Goal: Task Accomplishment & Management: Manage account settings

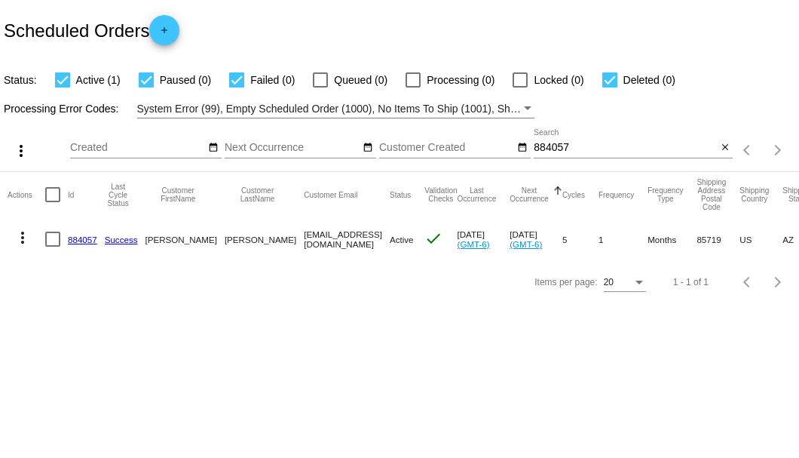
click at [541, 144] on input "884057" at bounding box center [625, 148] width 183 height 12
paste input "615740"
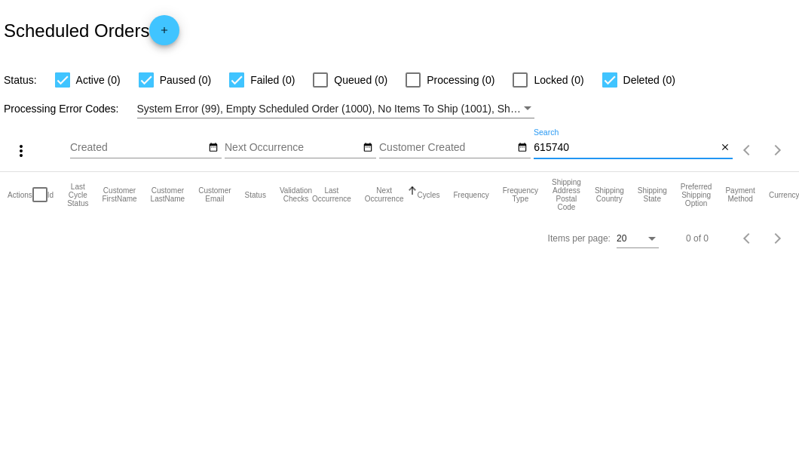
click at [557, 146] on input "615740" at bounding box center [625, 148] width 183 height 12
paste input "bama.tbyrd@gmail.com"
drag, startPoint x: 662, startPoint y: 152, endPoint x: 535, endPoint y: 149, distance: 126.7
click at [535, 149] on input "bama.tbyrd@gmail.com" at bounding box center [625, 148] width 183 height 12
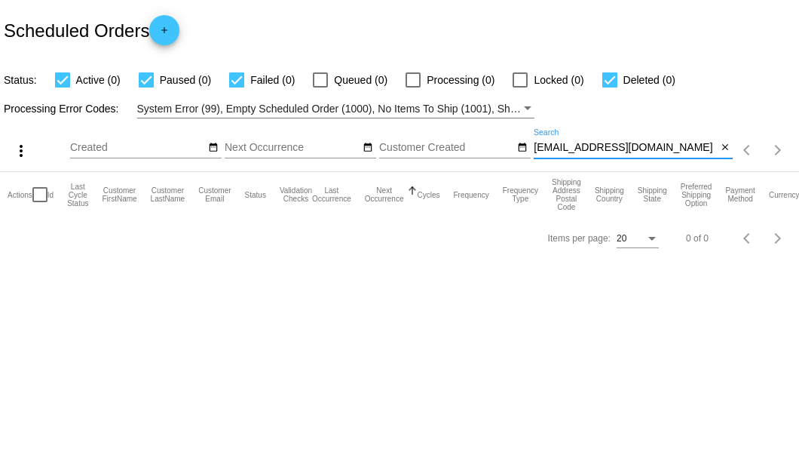
paste input "870478"
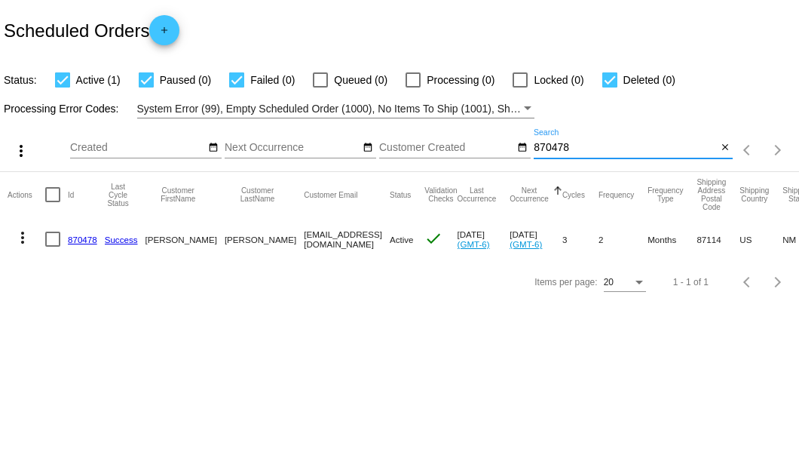
type input "870478"
click at [78, 235] on link "870478" at bounding box center [82, 240] width 29 height 10
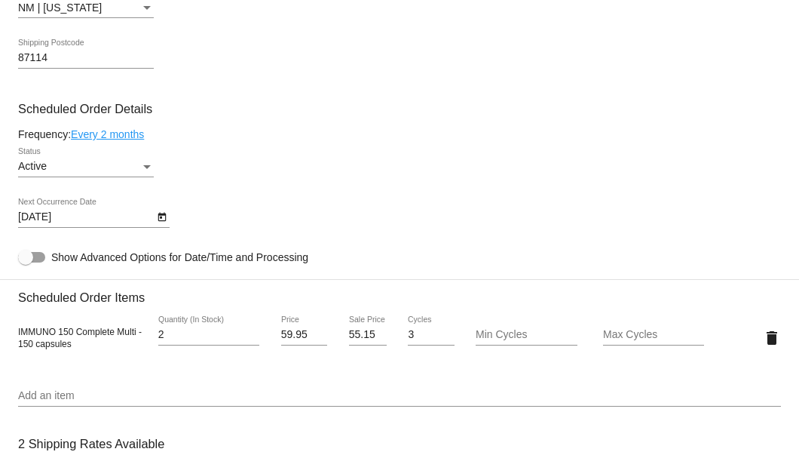
scroll to position [955, 0]
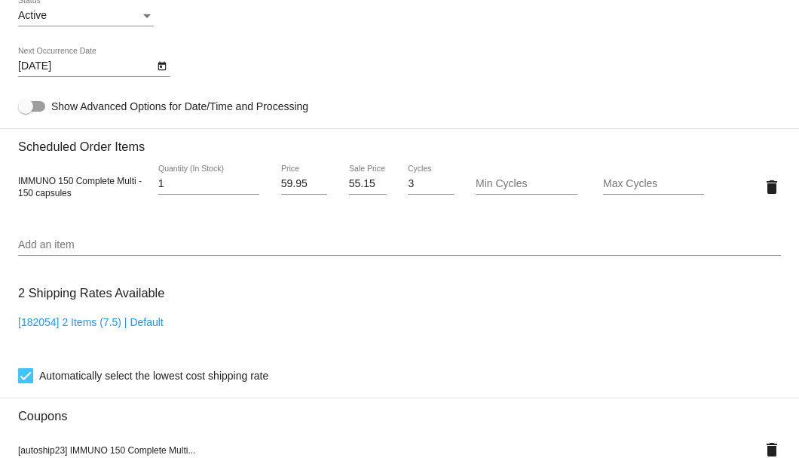
type input "1"
click at [252, 189] on input "1" at bounding box center [208, 184] width 101 height 12
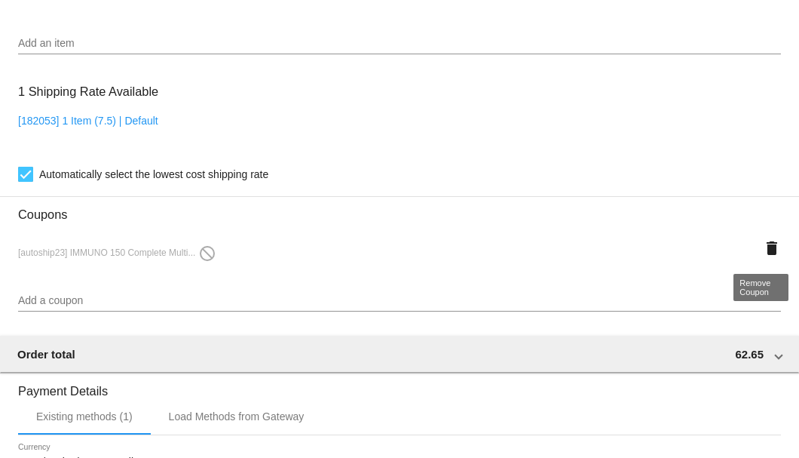
click at [766, 252] on mat-icon "delete" at bounding box center [772, 248] width 18 height 18
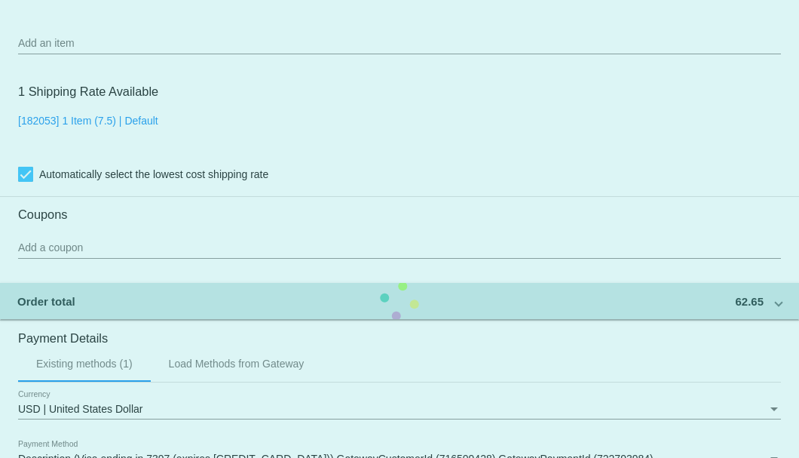
scroll to position [1005, 0]
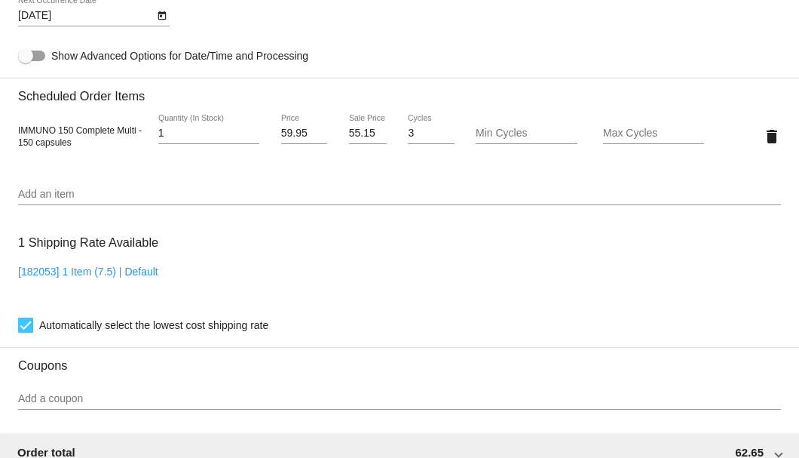
click at [359, 137] on input "55.15" at bounding box center [368, 133] width 38 height 12
click at [358, 135] on input "55.15" at bounding box center [368, 133] width 38 height 12
click at [373, 133] on input "55" at bounding box center [368, 133] width 38 height 12
type input "54.95"
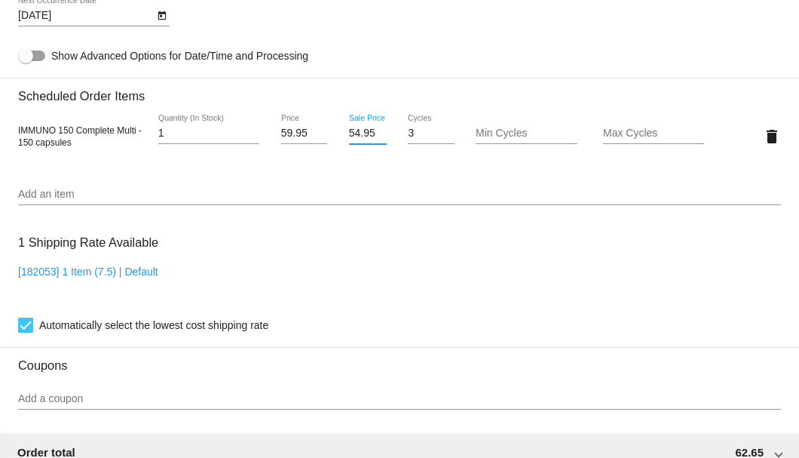
click at [394, 90] on mat-card "Customer 6315392: Dena Barnard barnard10@duck.com Customer Shipping Enter Shipp…" at bounding box center [399, 100] width 799 height 1508
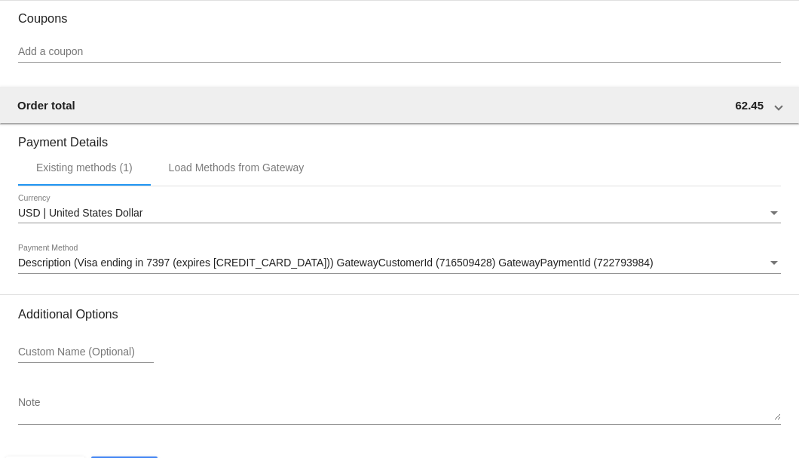
scroll to position [1403, 0]
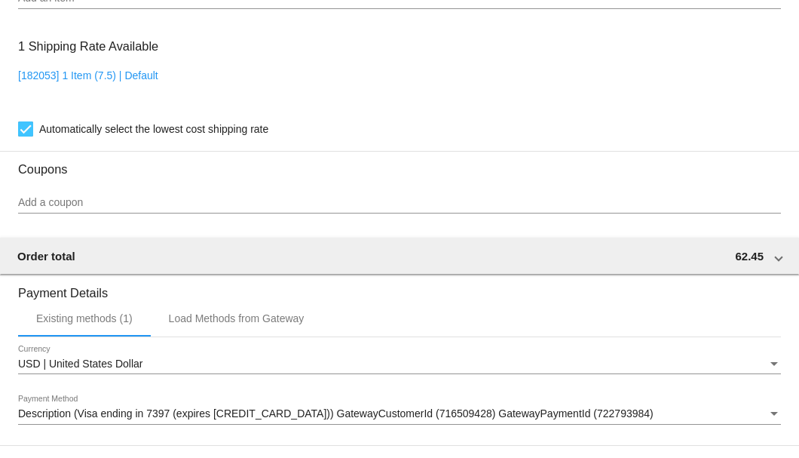
scroll to position [1151, 0]
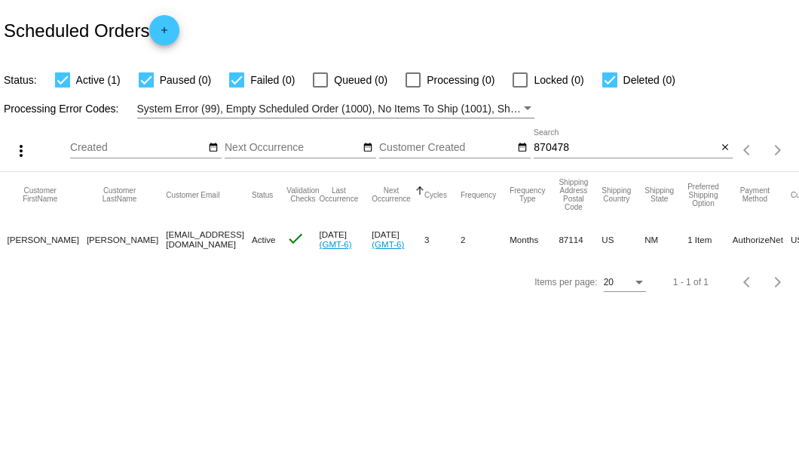
scroll to position [0, 139]
click at [729, 149] on mat-icon "close" at bounding box center [725, 148] width 11 height 12
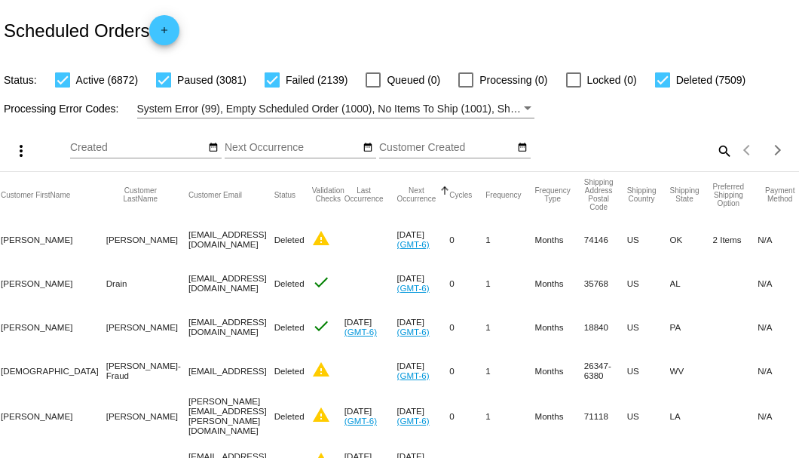
click at [719, 162] on mat-icon "search" at bounding box center [724, 150] width 18 height 23
click at [718, 154] on input "Search" at bounding box center [633, 148] width 199 height 12
paste input "850625"
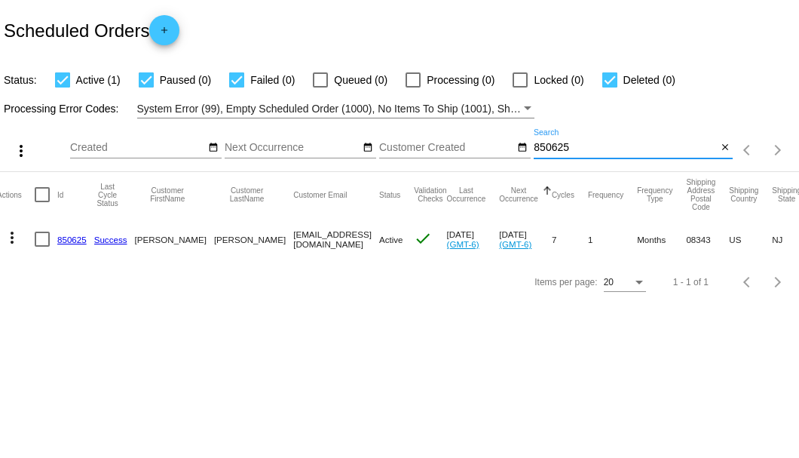
scroll to position [0, 0]
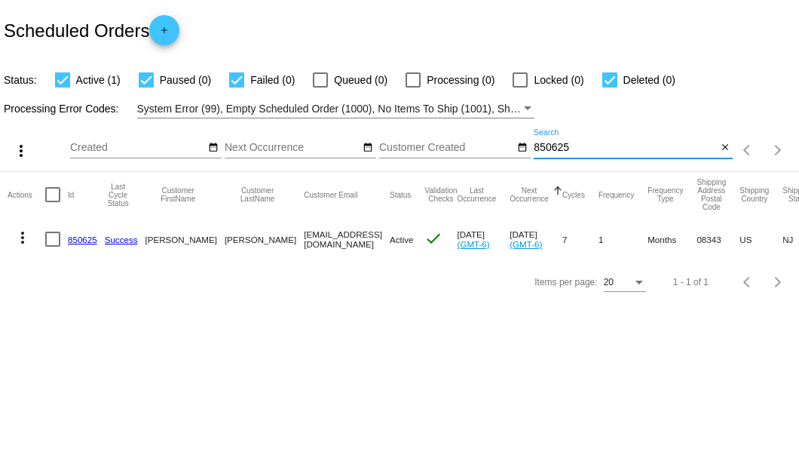
type input "850625"
click at [78, 237] on link "850625" at bounding box center [82, 240] width 29 height 10
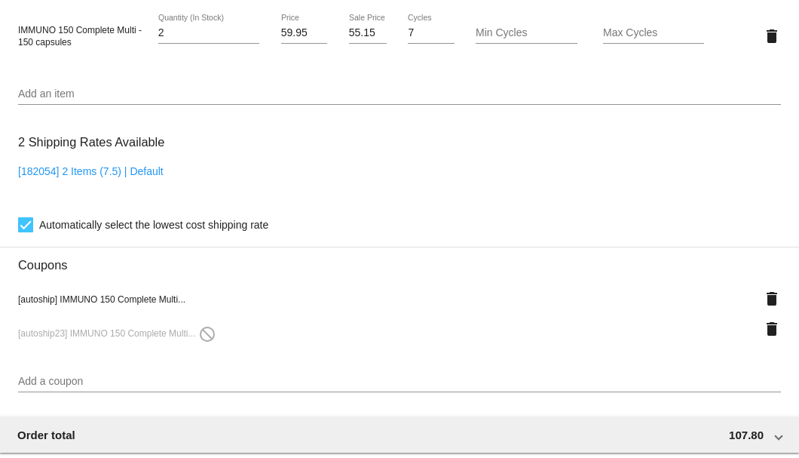
scroll to position [1307, 0]
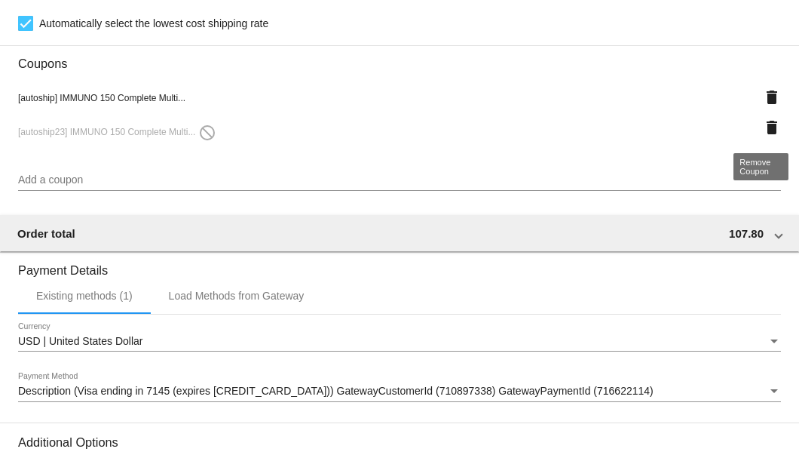
click at [763, 123] on mat-icon "delete" at bounding box center [772, 127] width 18 height 18
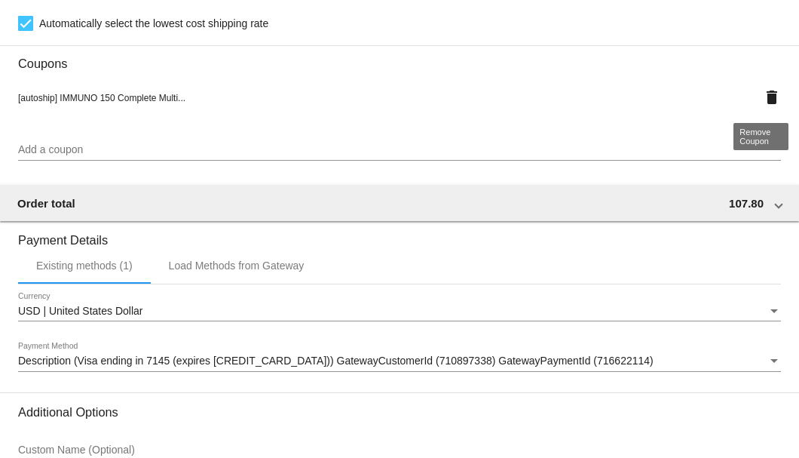
click at [765, 100] on mat-icon "delete" at bounding box center [772, 97] width 18 height 18
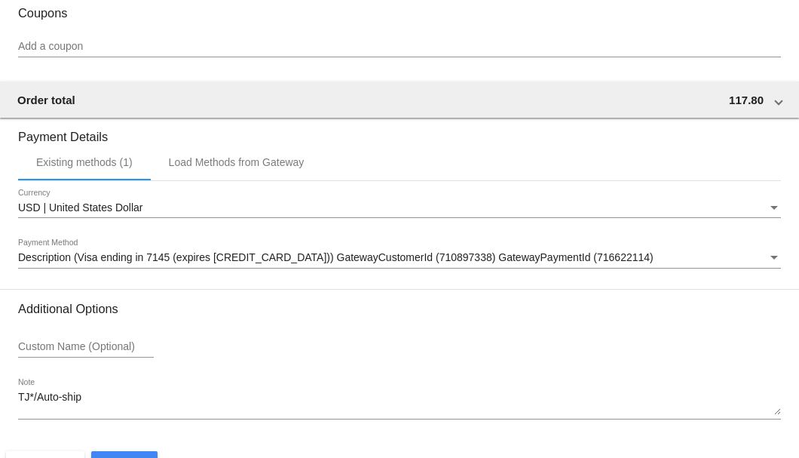
scroll to position [1403, 0]
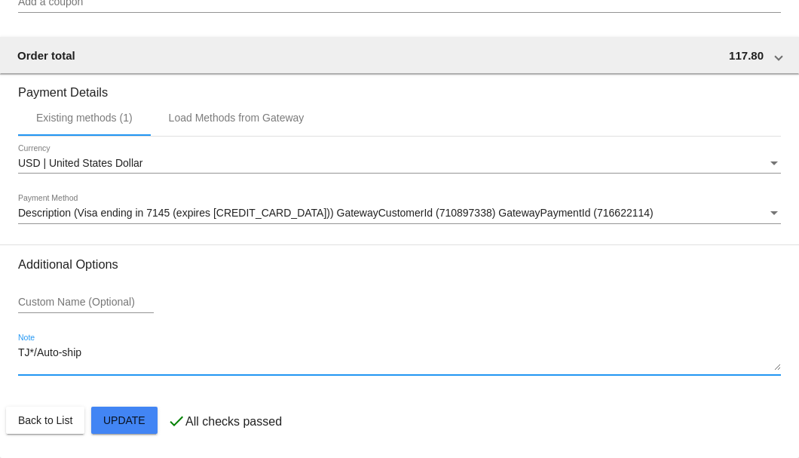
drag, startPoint x: 103, startPoint y: 357, endPoint x: 7, endPoint y: 355, distance: 96.6
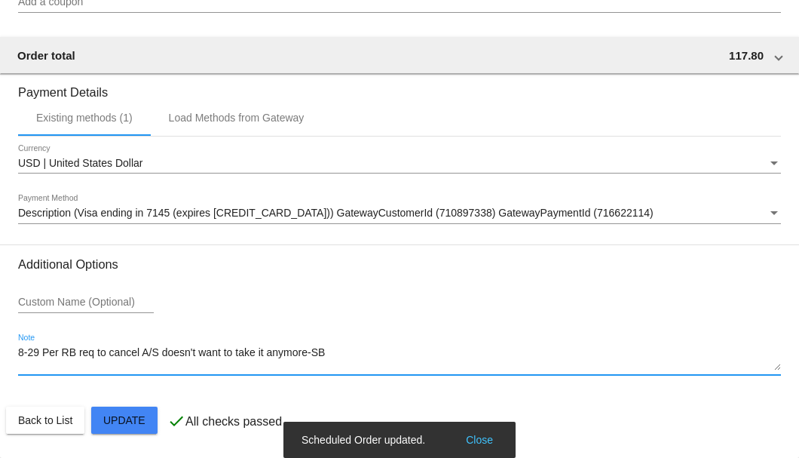
type textarea "8-29 Per RB req to cancel A/S doesn't want to take it anymore-SB"
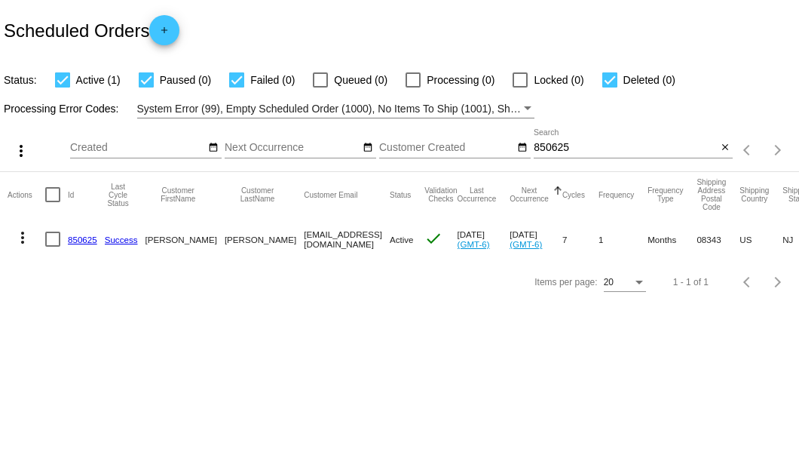
click at [50, 246] on div at bounding box center [52, 239] width 15 height 15
click at [52, 247] on input "checkbox" at bounding box center [52, 247] width 1 height 1
checkbox input "true"
click at [29, 242] on mat-icon "more_vert" at bounding box center [23, 238] width 18 height 18
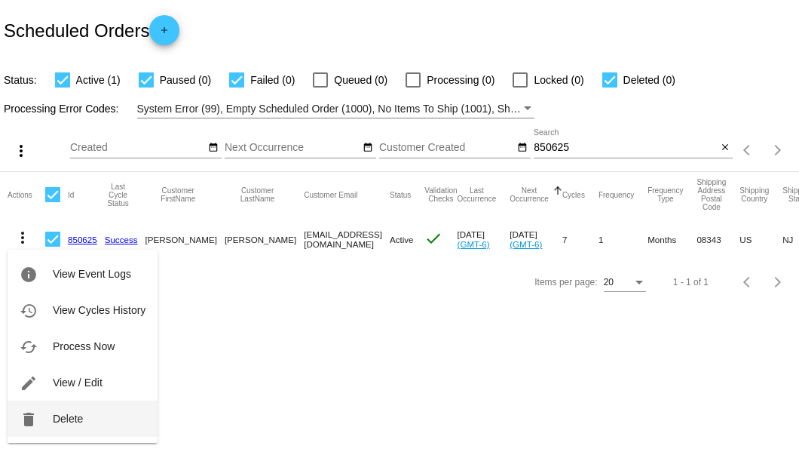
click at [83, 409] on button "delete Delete" at bounding box center [83, 418] width 150 height 36
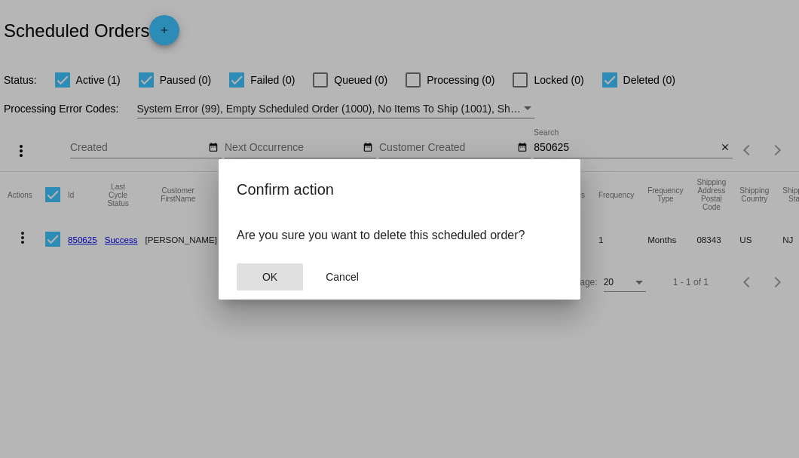
click at [272, 272] on span "OK" at bounding box center [269, 277] width 15 height 12
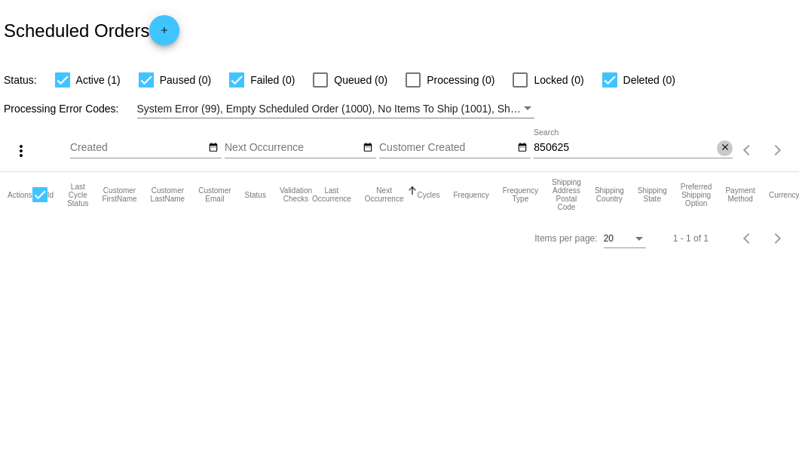
click at [730, 151] on mat-icon "close" at bounding box center [725, 148] width 11 height 12
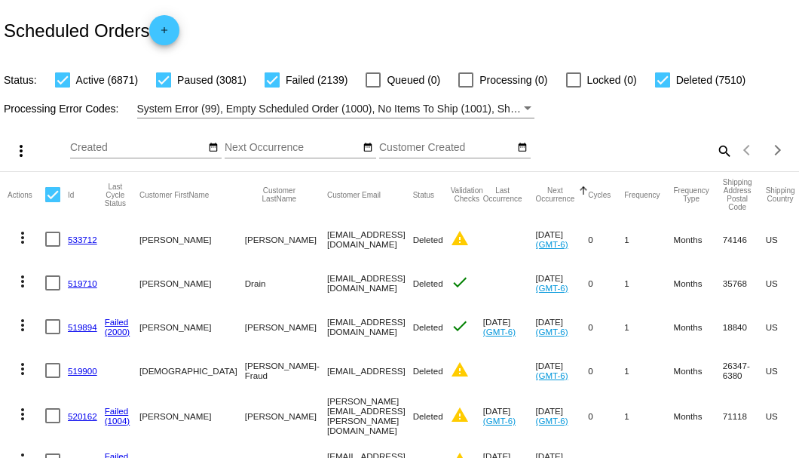
click at [719, 162] on mat-icon "search" at bounding box center [724, 150] width 18 height 23
click at [560, 154] on input "Search" at bounding box center [633, 148] width 199 height 12
paste input "850625"
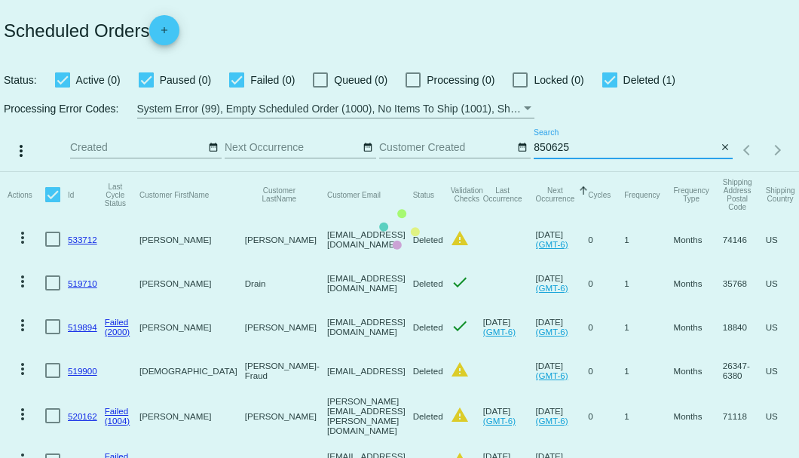
type input "850625"
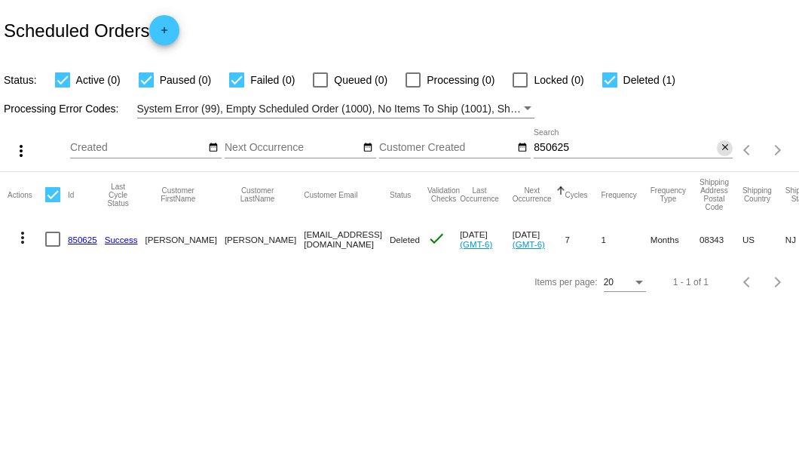
click at [722, 145] on mat-icon "close" at bounding box center [725, 148] width 11 height 12
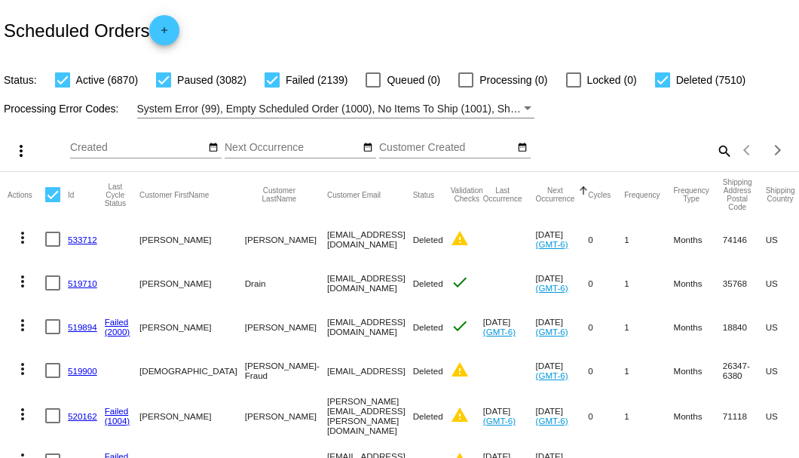
click at [716, 162] on mat-icon "search" at bounding box center [724, 150] width 18 height 23
click at [716, 154] on input "Search" at bounding box center [633, 148] width 199 height 12
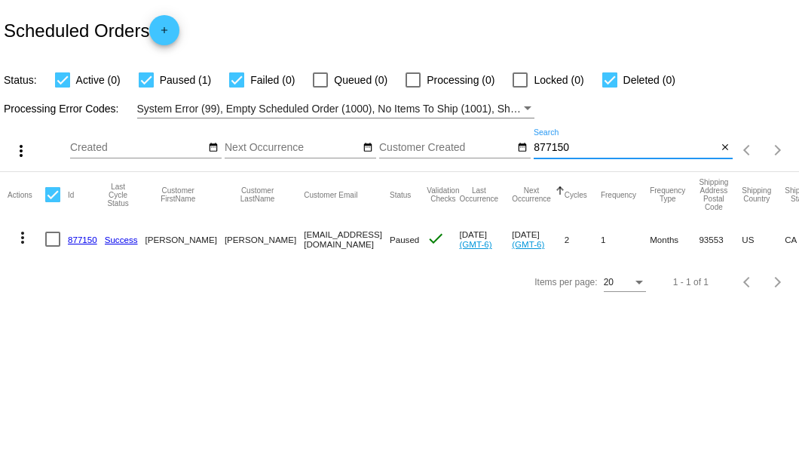
type input "877150"
click at [60, 241] on div at bounding box center [52, 239] width 15 height 15
click at [53, 247] on input "checkbox" at bounding box center [52, 247] width 1 height 1
checkbox input "true"
click at [26, 235] on mat-icon "more_vert" at bounding box center [23, 238] width 18 height 18
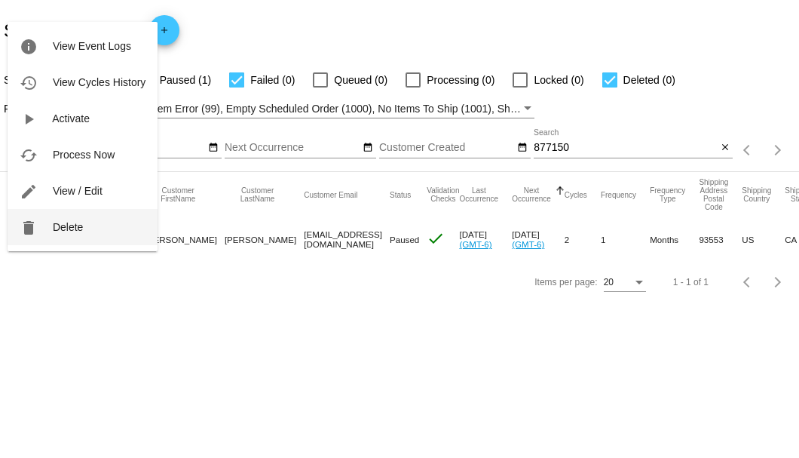
click at [64, 234] on button "delete Delete" at bounding box center [83, 227] width 150 height 36
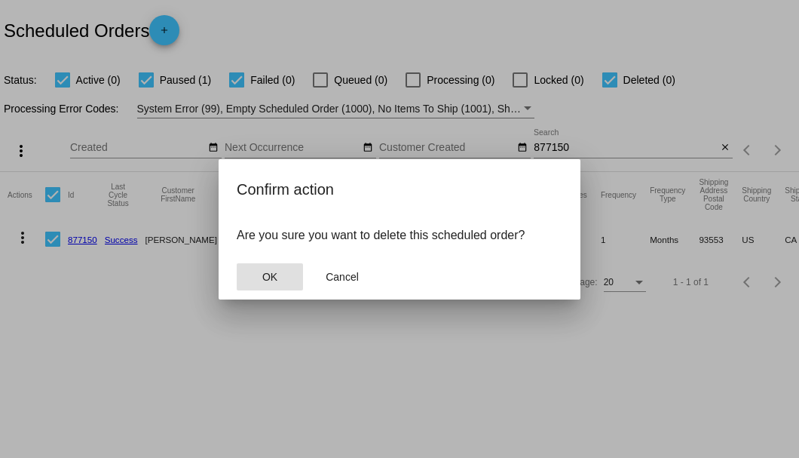
click at [268, 272] on span "OK" at bounding box center [269, 277] width 15 height 12
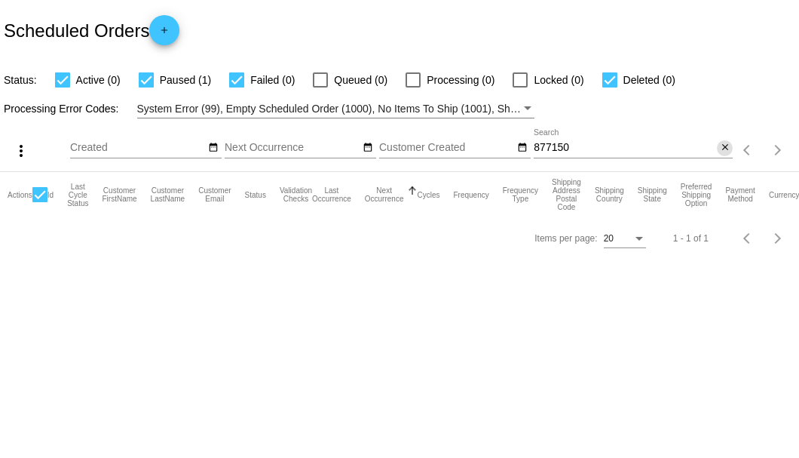
click at [726, 154] on mat-icon "close" at bounding box center [725, 148] width 11 height 12
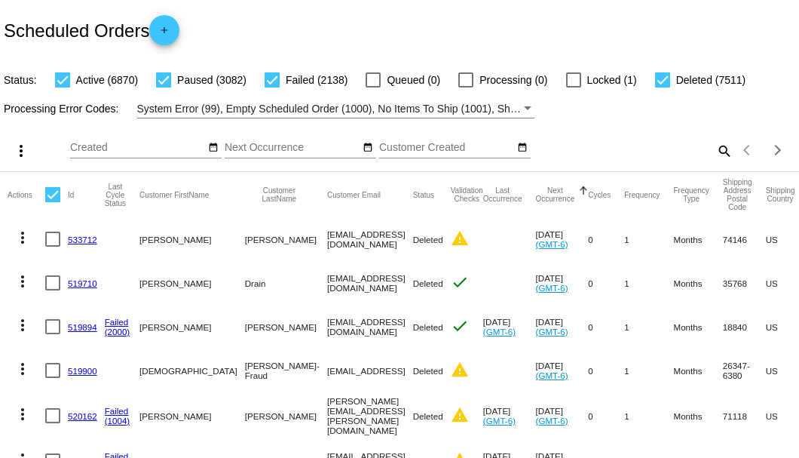
click at [716, 162] on mat-icon "search" at bounding box center [724, 150] width 18 height 23
click at [715, 154] on input "Search" at bounding box center [633, 148] width 199 height 12
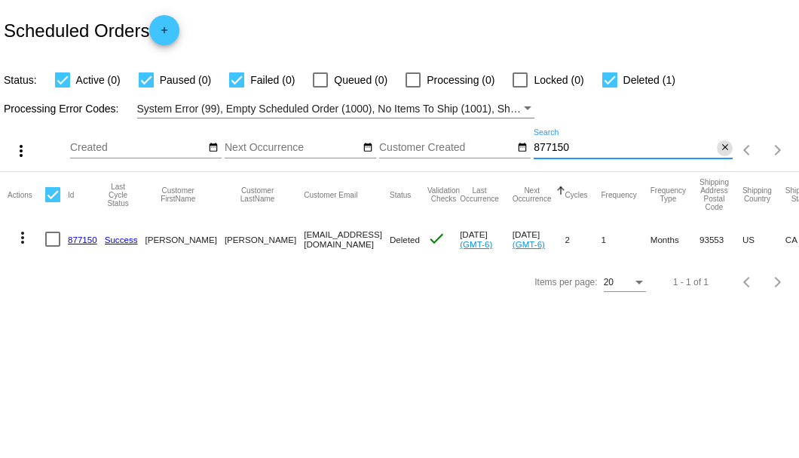
type input "877150"
click at [724, 146] on mat-icon "close" at bounding box center [725, 148] width 11 height 12
click at [724, 146] on mat-icon "search" at bounding box center [724, 150] width 18 height 23
click at [719, 146] on input "Search" at bounding box center [633, 148] width 199 height 12
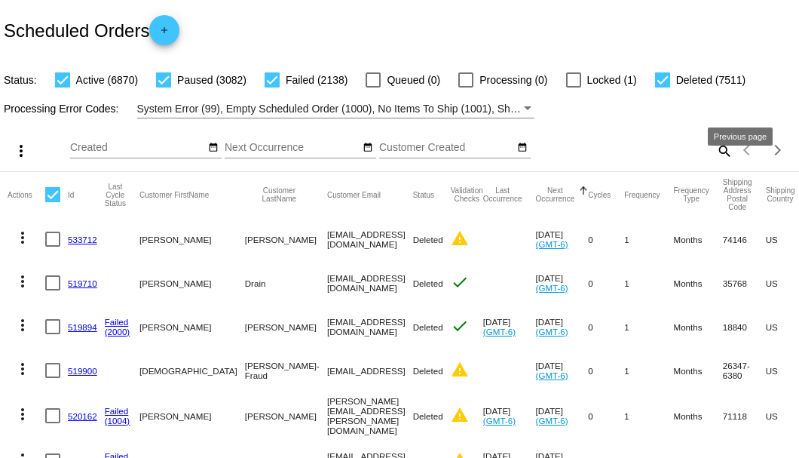
click at [716, 162] on mat-icon "search" at bounding box center [724, 150] width 18 height 23
click at [716, 154] on input "Search" at bounding box center [633, 148] width 199 height 12
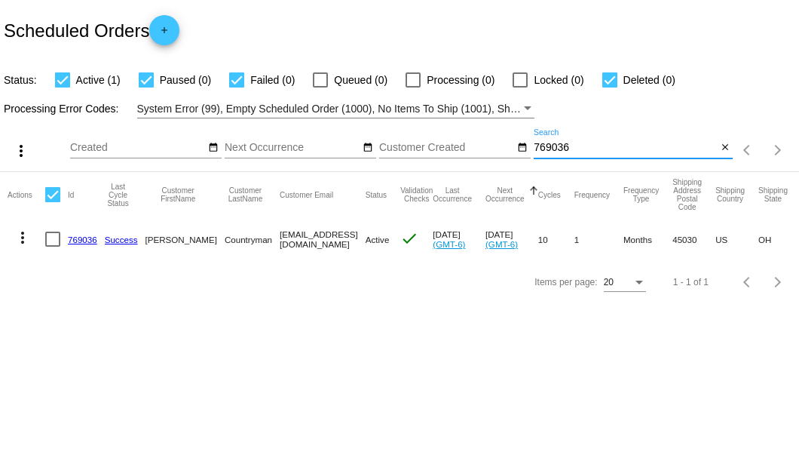
type input "769036"
click at [70, 238] on link "769036" at bounding box center [82, 240] width 29 height 10
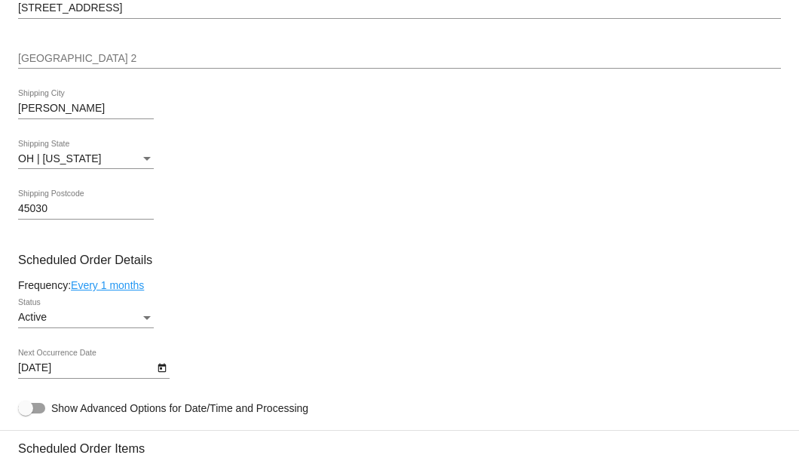
scroll to position [854, 0]
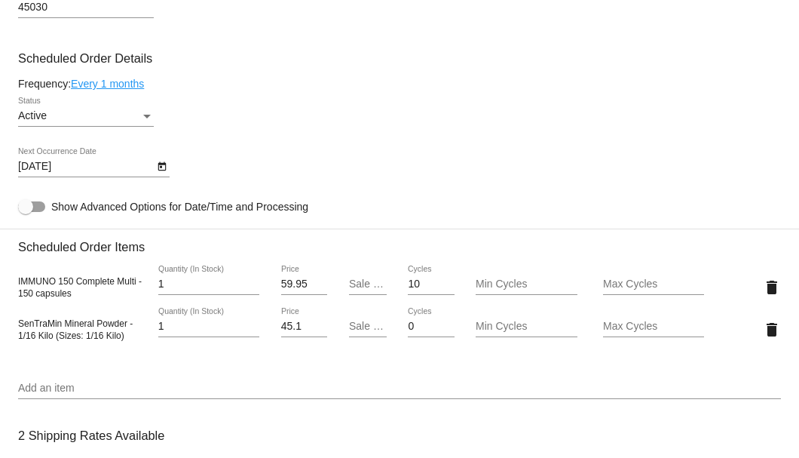
click at [753, 329] on div "delete" at bounding box center [749, 329] width 63 height 30
click at [766, 330] on mat-icon "delete" at bounding box center [772, 330] width 18 height 18
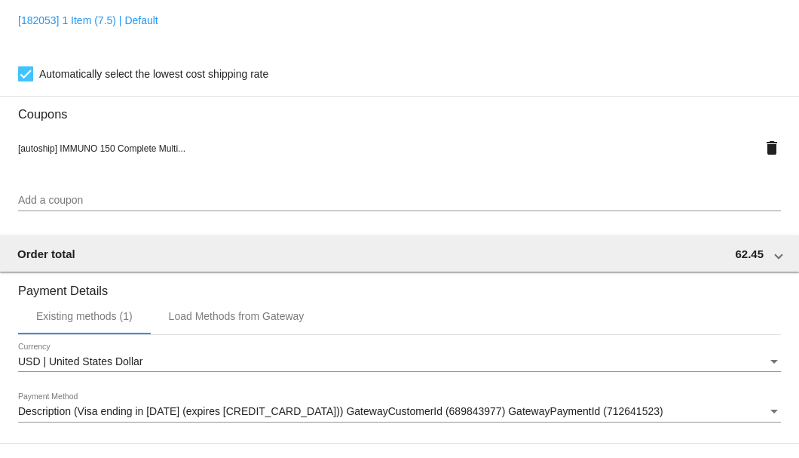
scroll to position [1456, 0]
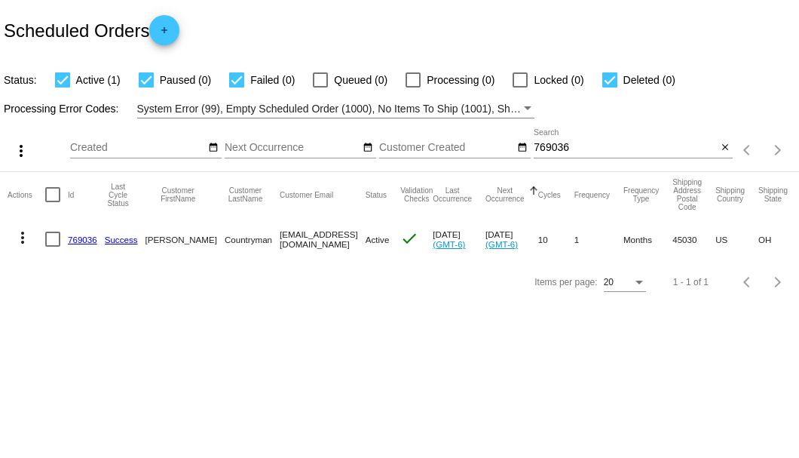
click at [546, 153] on input "769036" at bounding box center [625, 148] width 183 height 12
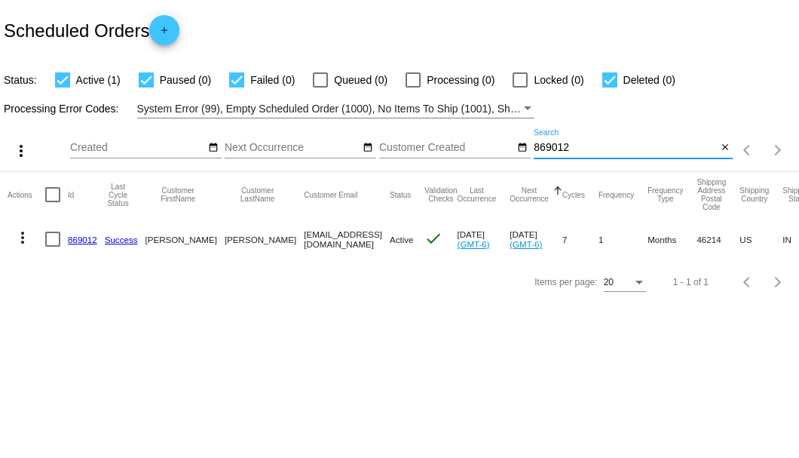
type input "869012"
